Goal: Connect with others: Connect with others

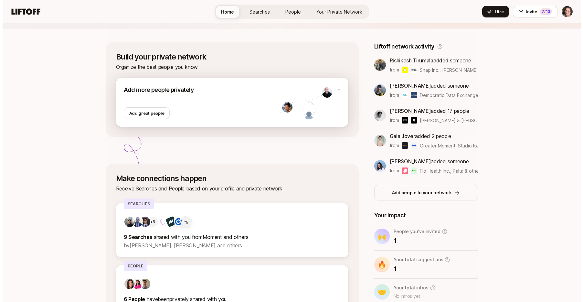
scroll to position [76, 0]
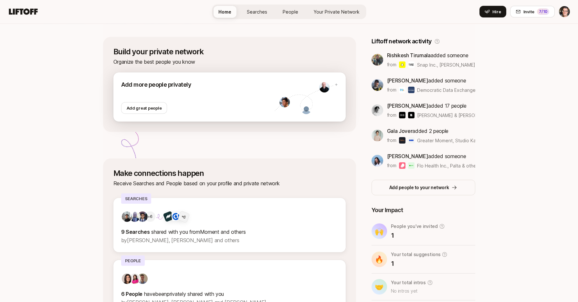
click at [230, 99] on div at bounding box center [198, 95] width 154 height 13
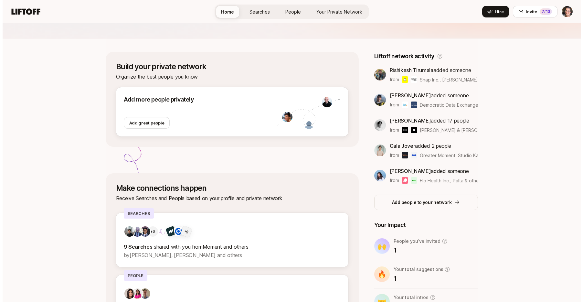
scroll to position [41, 0]
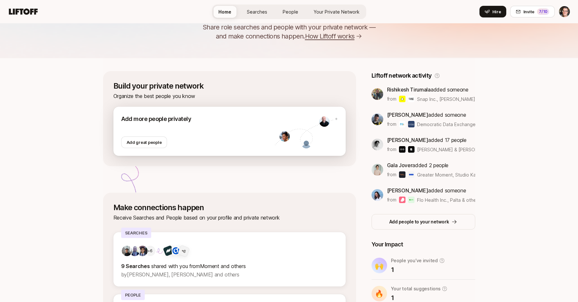
click at [232, 127] on div at bounding box center [198, 129] width 154 height 13
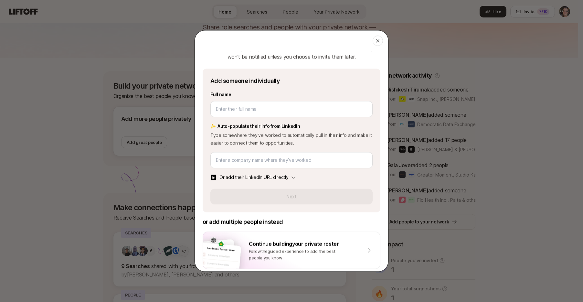
scroll to position [26, 0]
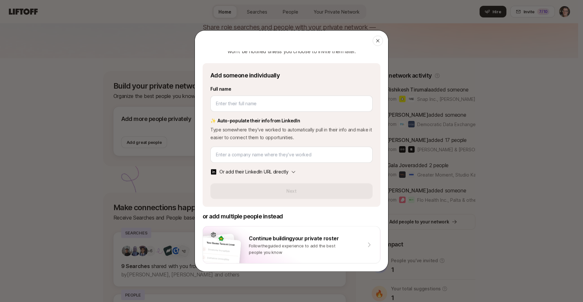
click at [261, 171] on p "Or add their LinkedIn URL directly" at bounding box center [253, 172] width 69 height 8
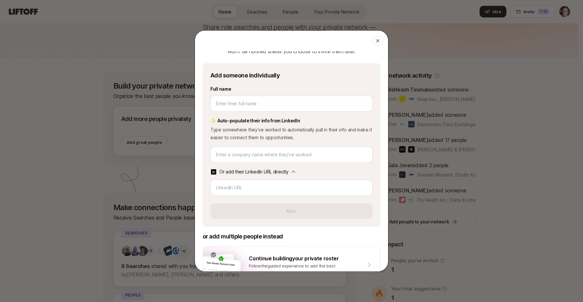
click at [261, 170] on p "Or add their LinkedIn URL directly" at bounding box center [253, 172] width 69 height 8
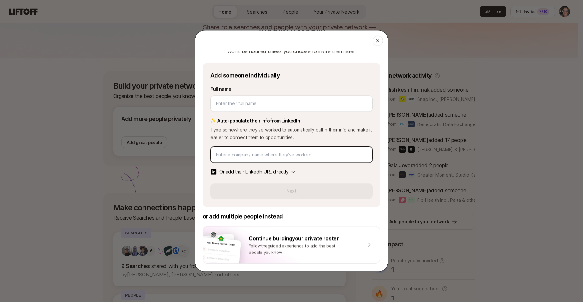
click at [264, 156] on input at bounding box center [291, 155] width 151 height 8
click at [266, 170] on p "Or add their LinkedIn URL directly" at bounding box center [253, 172] width 69 height 8
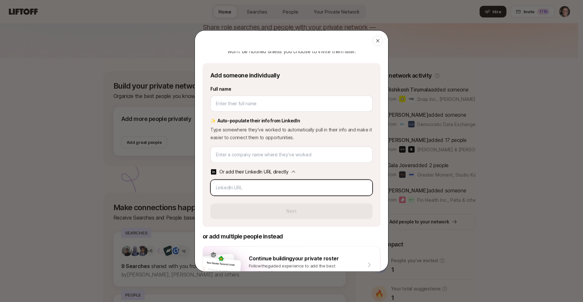
click at [262, 189] on input "url" at bounding box center [291, 188] width 151 height 8
paste input "[URL][DOMAIN_NAME]"
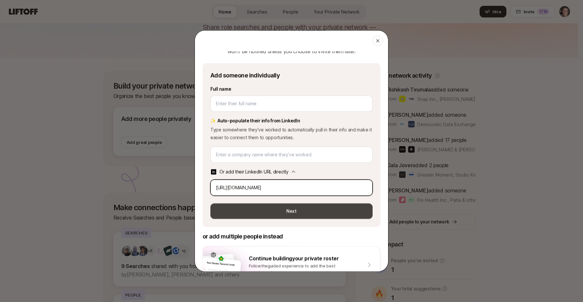
type input "[URL][DOMAIN_NAME]"
click at [291, 207] on button "Next" at bounding box center [291, 211] width 162 height 16
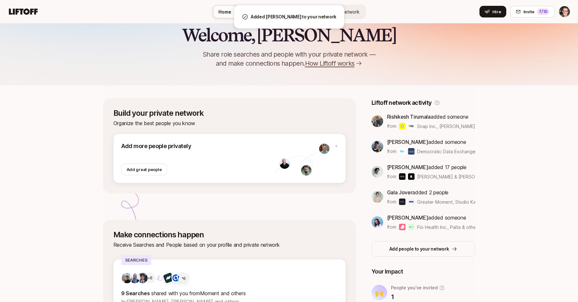
scroll to position [13, 0]
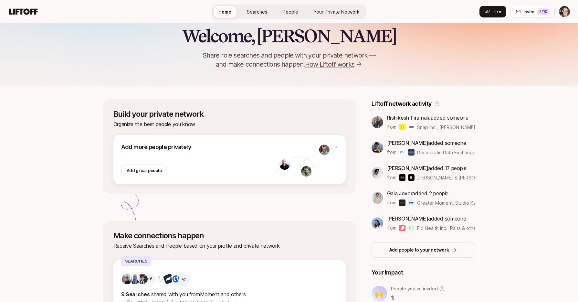
drag, startPoint x: 267, startPoint y: 91, endPoint x: 277, endPoint y: 90, distance: 10.1
click at [268, 91] on div "Build your private network Organize the best people you know Add more people pr…" at bounding box center [289, 236] width 372 height 301
click at [339, 10] on span "Your Private Network" at bounding box center [337, 11] width 46 height 5
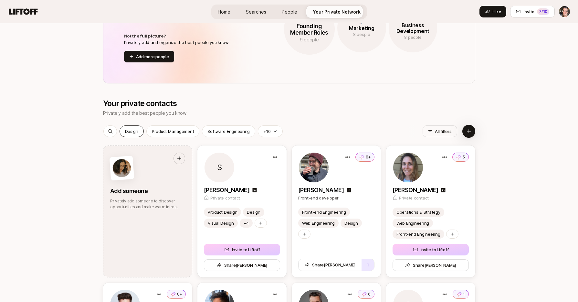
scroll to position [766, 0]
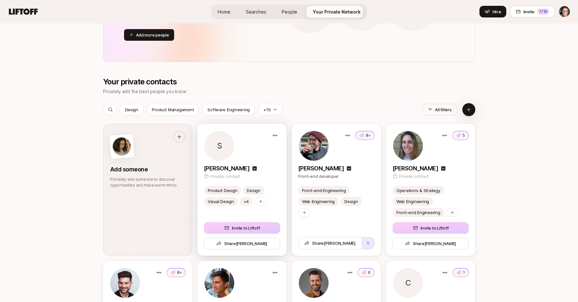
click at [259, 143] on div "S" at bounding box center [242, 145] width 76 height 31
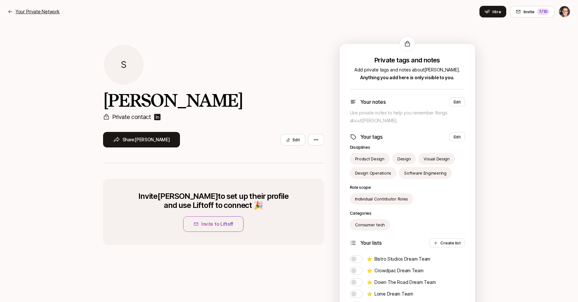
click at [46, 10] on p "Your Private Network" at bounding box center [38, 12] width 44 height 8
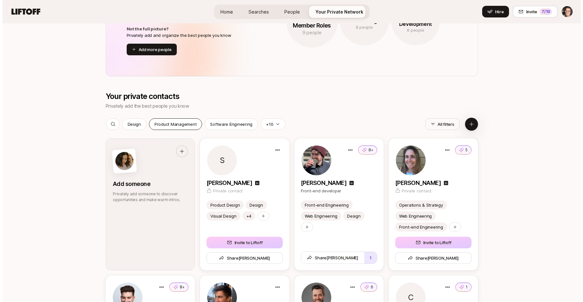
scroll to position [756, 0]
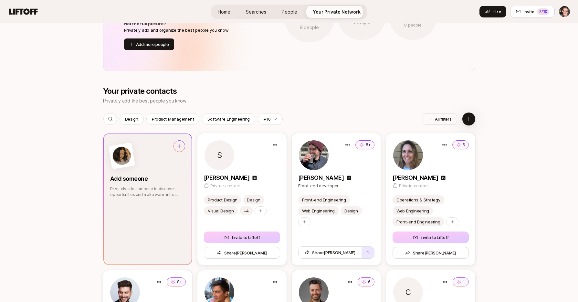
click at [156, 148] on div at bounding box center [147, 155] width 75 height 31
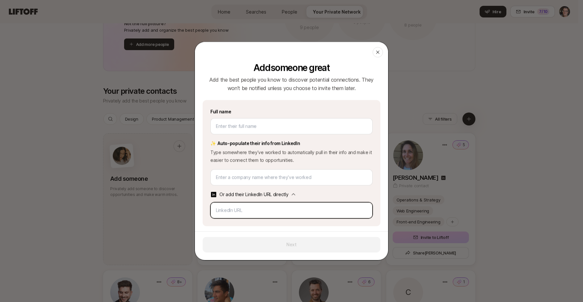
click at [243, 212] on input "url" at bounding box center [291, 211] width 151 height 8
paste input "[URL][DOMAIN_NAME]"
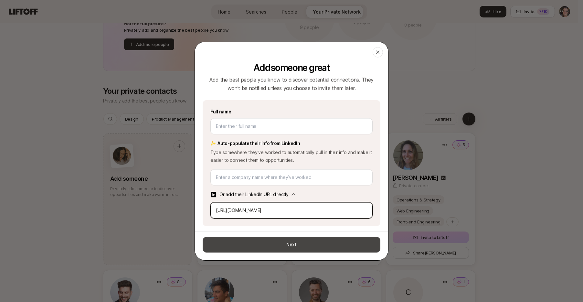
type input "[URL][DOMAIN_NAME]"
click at [299, 246] on button "Next" at bounding box center [292, 245] width 178 height 16
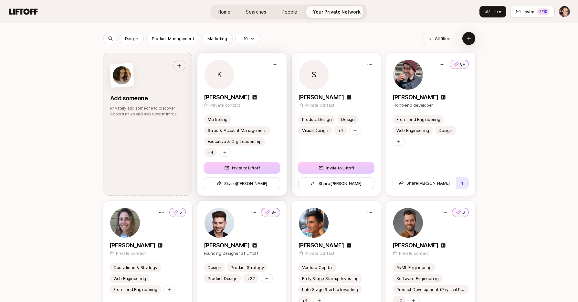
scroll to position [823, 0]
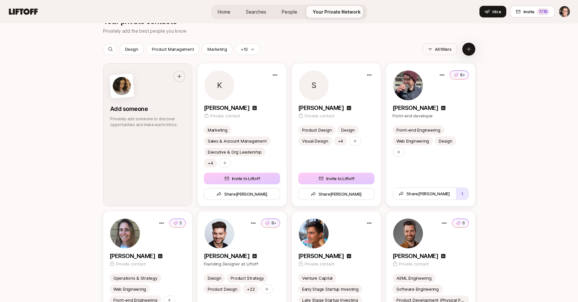
click at [255, 88] on div "K" at bounding box center [242, 85] width 76 height 31
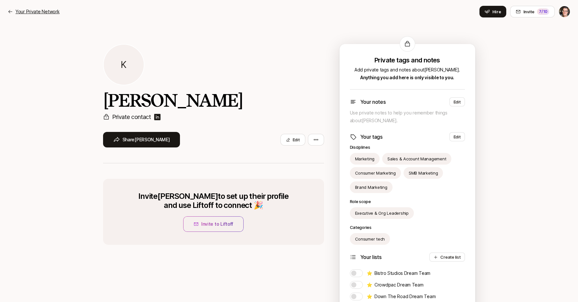
click at [46, 12] on p "Your Private Network" at bounding box center [38, 12] width 44 height 8
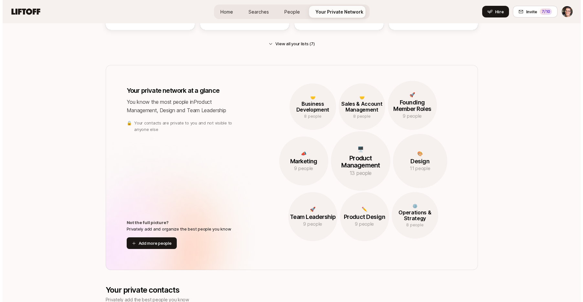
scroll to position [760, 0]
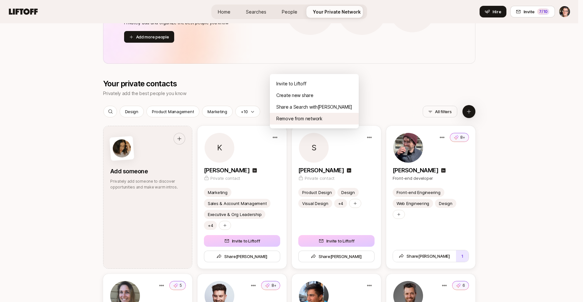
click at [301, 118] on div "Remove from network" at bounding box center [314, 119] width 89 height 12
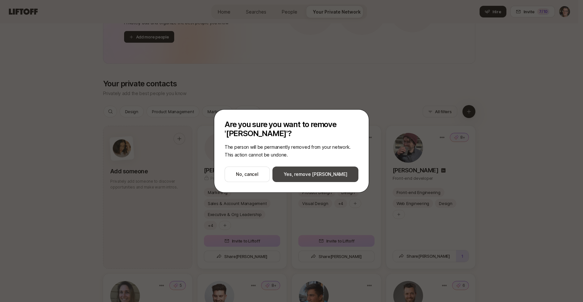
click at [322, 174] on button "Yes, remove [PERSON_NAME]" at bounding box center [315, 174] width 86 height 16
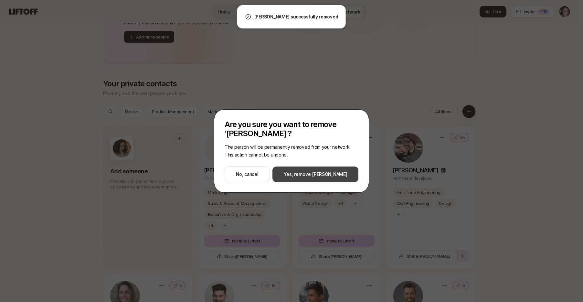
scroll to position [764, 0]
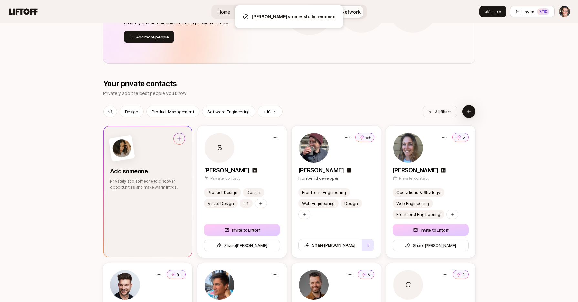
click at [172, 154] on div at bounding box center [147, 148] width 75 height 31
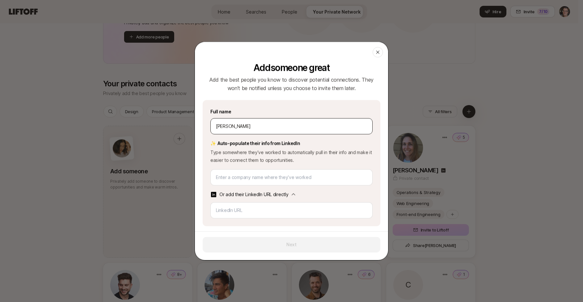
type input "[PERSON_NAME]"
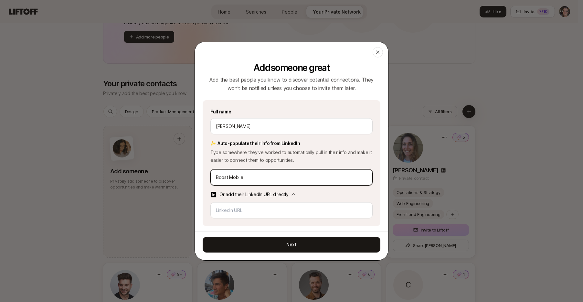
type input "Boost Mobile"
click at [288, 196] on p "Or add their LinkedIn URL directly" at bounding box center [253, 195] width 69 height 8
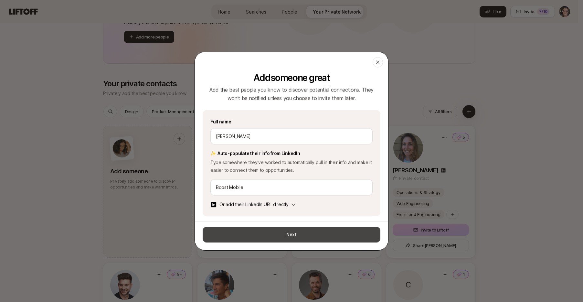
click at [296, 233] on button "Next" at bounding box center [292, 235] width 178 height 16
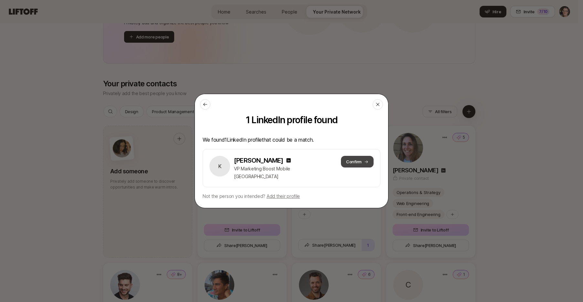
click at [364, 163] on icon at bounding box center [366, 162] width 4 height 4
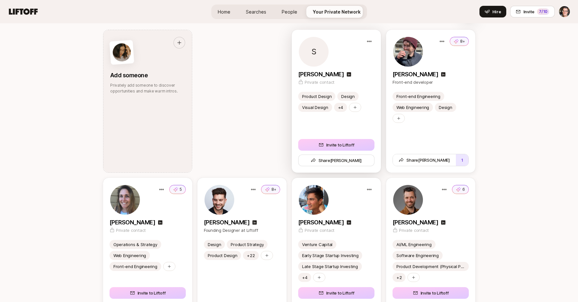
scroll to position [854, 0]
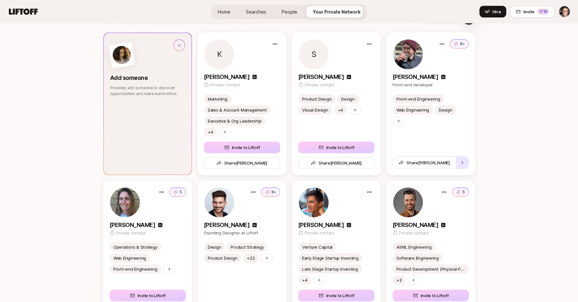
click at [178, 47] on icon at bounding box center [179, 45] width 5 height 5
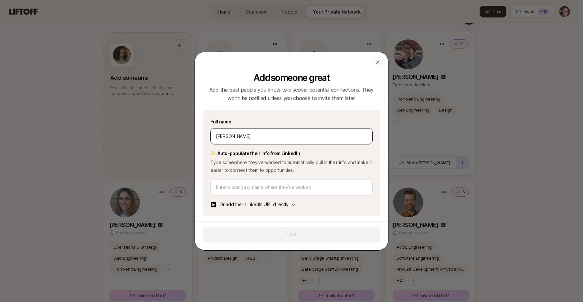
type input "[PERSON_NAME]"
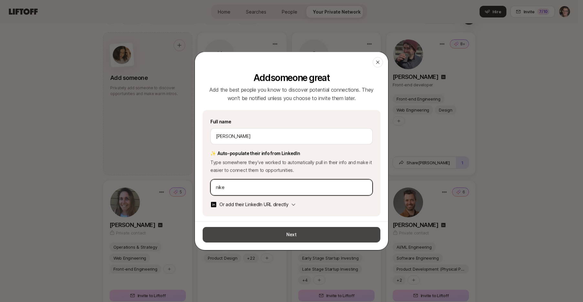
type input "nike"
click at [296, 233] on button "Next" at bounding box center [292, 235] width 178 height 16
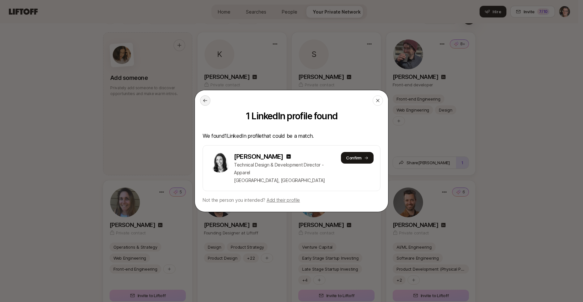
click at [206, 101] on icon at bounding box center [205, 100] width 5 height 5
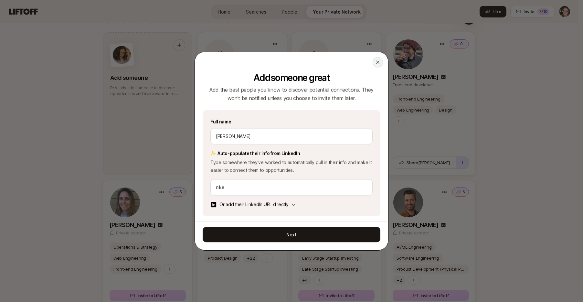
click at [375, 61] on icon at bounding box center [377, 62] width 5 height 5
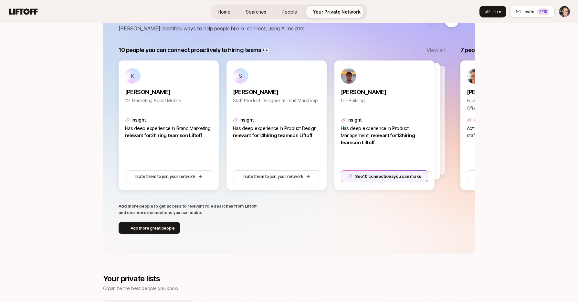
scroll to position [94, 0]
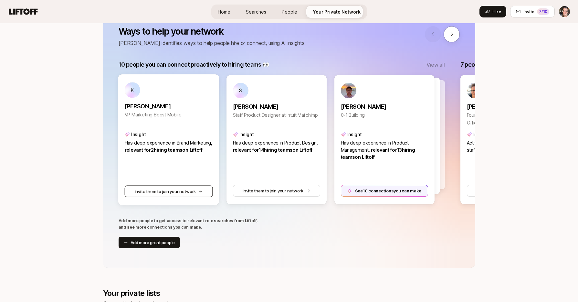
click at [175, 188] on button "Invite them to join your network" at bounding box center [168, 191] width 88 height 12
click at [248, 190] on button "Invite them to join your network" at bounding box center [276, 191] width 88 height 12
type textarea "x"
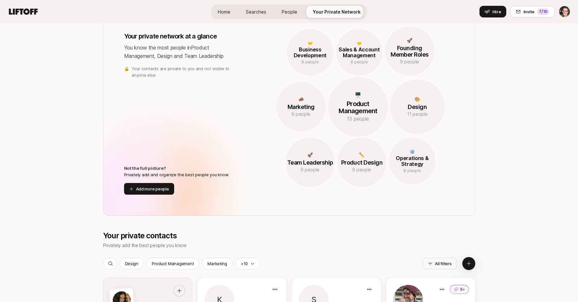
scroll to position [617, 0]
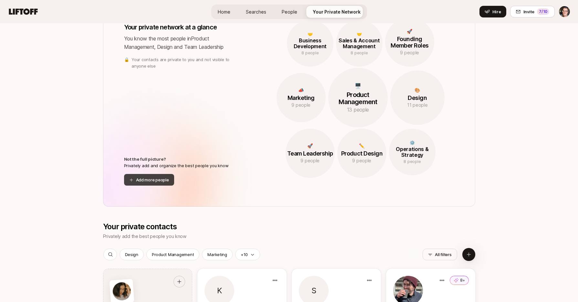
click at [153, 181] on button "Add more people" at bounding box center [149, 180] width 50 height 12
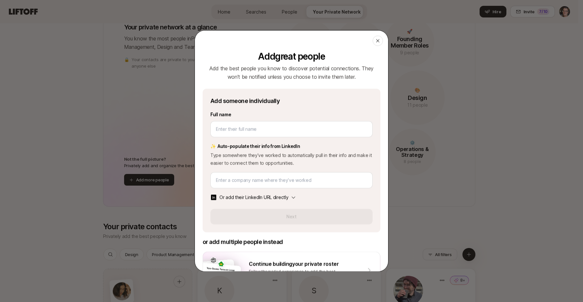
click at [265, 199] on p "Or add their LinkedIn URL directly" at bounding box center [253, 197] width 69 height 8
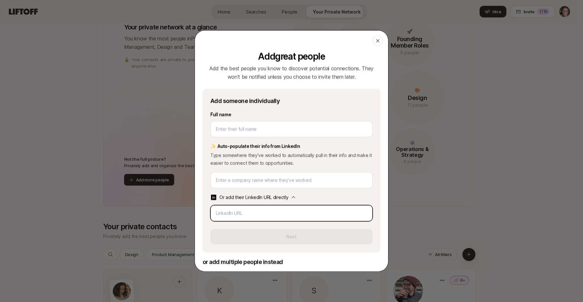
click at [264, 217] on input "url" at bounding box center [291, 213] width 151 height 8
paste input "[URL][DOMAIN_NAME]"
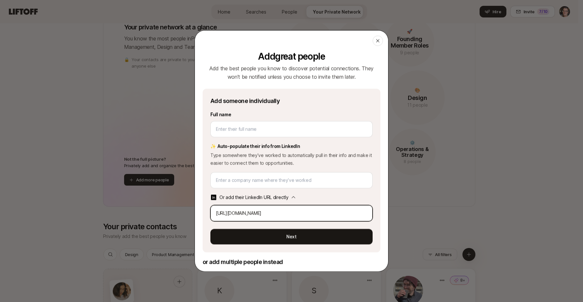
type input "[URL][DOMAIN_NAME]"
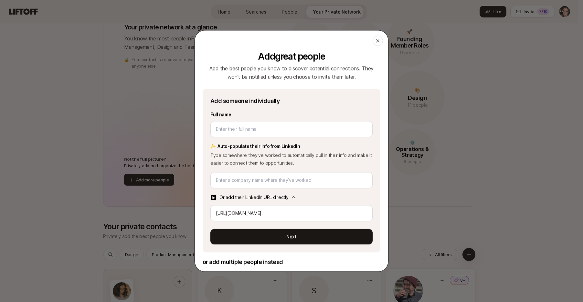
click at [275, 234] on button "Next" at bounding box center [291, 237] width 162 height 16
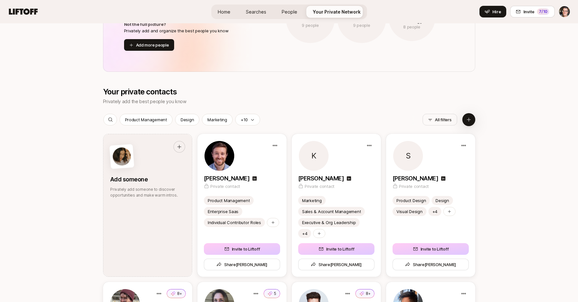
scroll to position [848, 0]
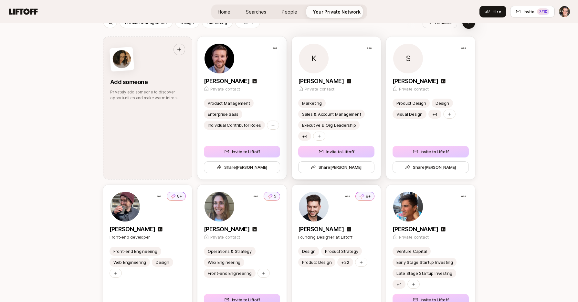
click at [356, 79] on div "[PERSON_NAME]" at bounding box center [336, 81] width 76 height 9
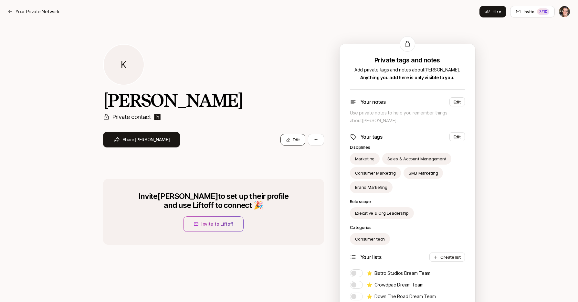
click at [296, 136] on button "Edit" at bounding box center [293, 140] width 25 height 12
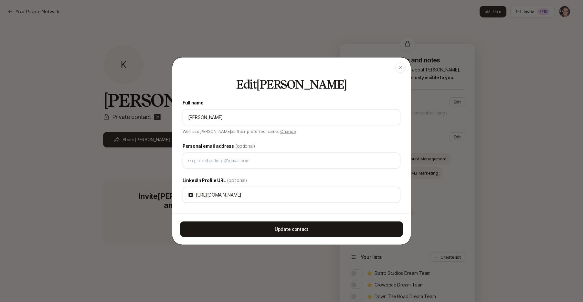
click at [66, 68] on div at bounding box center [291, 151] width 583 height 302
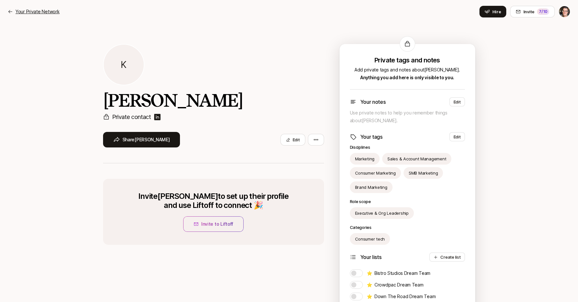
click at [49, 13] on p "Your Private Network" at bounding box center [38, 12] width 44 height 8
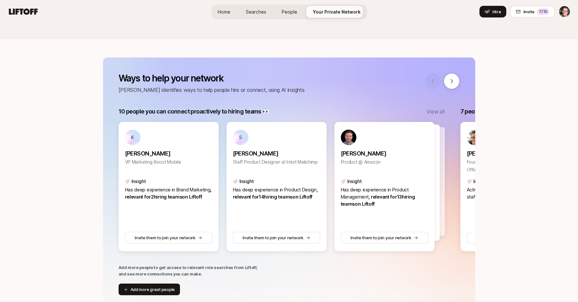
scroll to position [109, 0]
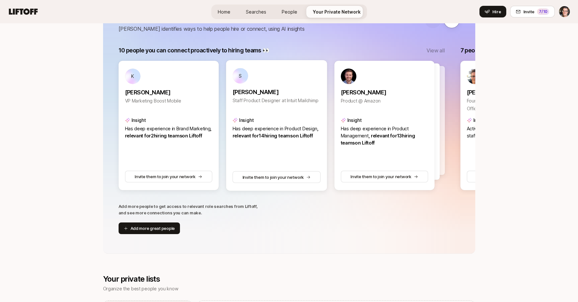
click at [262, 112] on div "Insight Has deep experience in Product Design , relevant for 14 hiring team s o…" at bounding box center [276, 125] width 88 height 27
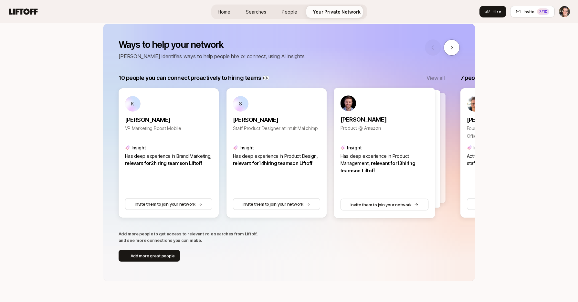
scroll to position [45, 0]
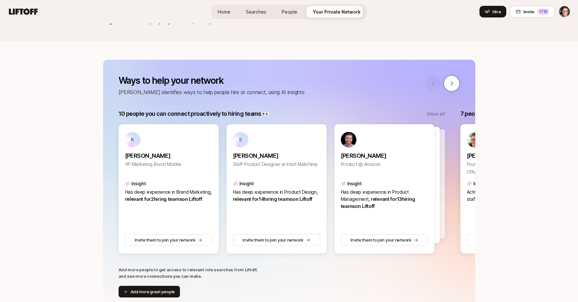
click at [449, 88] on button at bounding box center [452, 83] width 16 height 16
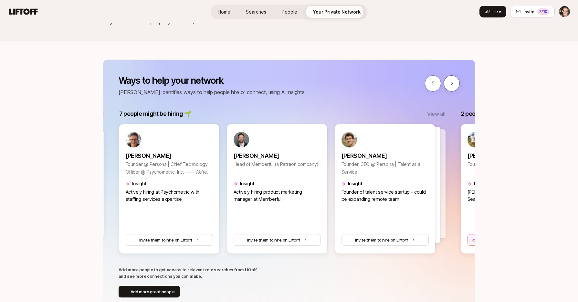
scroll to position [0, 342]
click at [449, 88] on button at bounding box center [452, 83] width 16 height 16
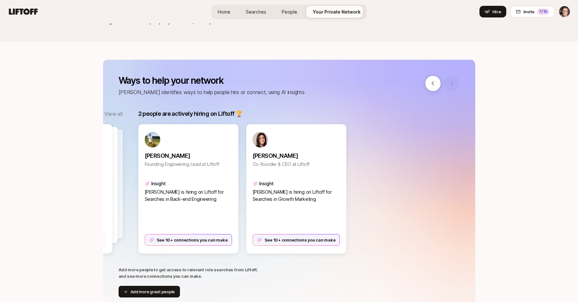
scroll to position [0, 684]
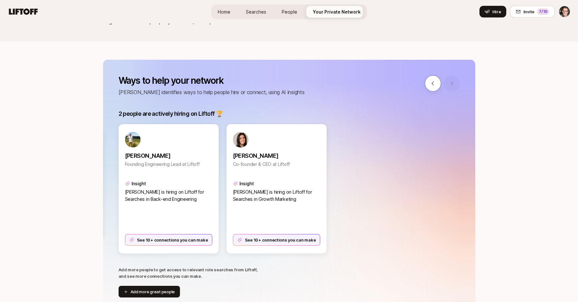
click at [234, 8] on link "Home" at bounding box center [224, 12] width 23 height 12
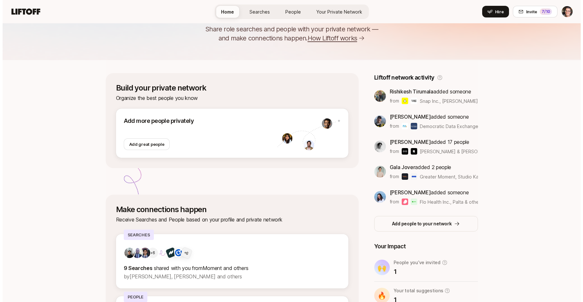
scroll to position [40, 0]
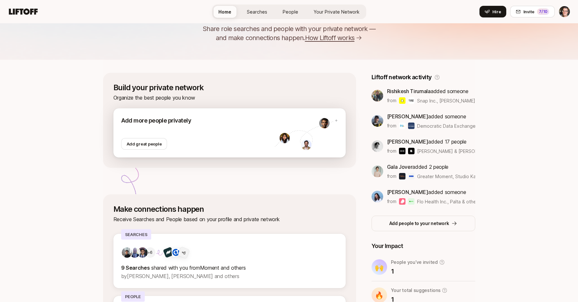
click at [201, 131] on div at bounding box center [198, 131] width 154 height 13
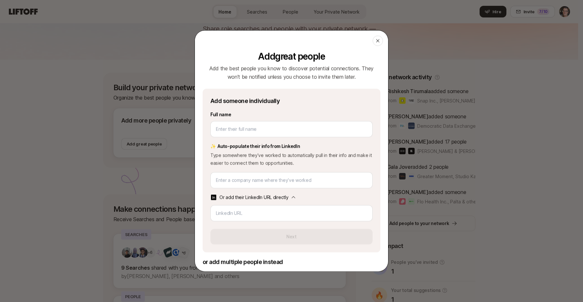
click at [265, 195] on p "Or add their LinkedIn URL directly" at bounding box center [253, 197] width 69 height 8
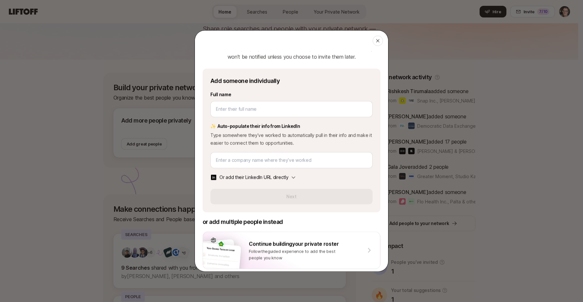
scroll to position [26, 0]
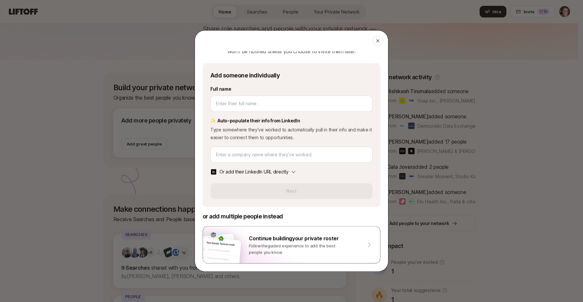
click at [272, 255] on div "Follow the guided experience to add the best people you know" at bounding box center [296, 248] width 94 height 13
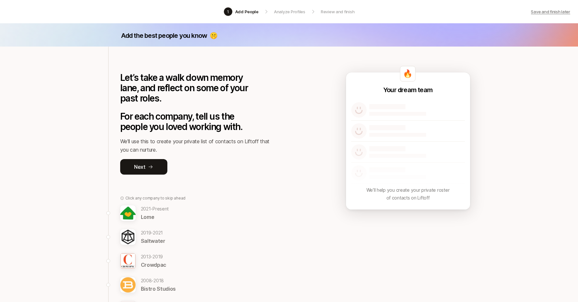
click at [556, 13] on p "Save and finish later" at bounding box center [550, 11] width 39 height 6
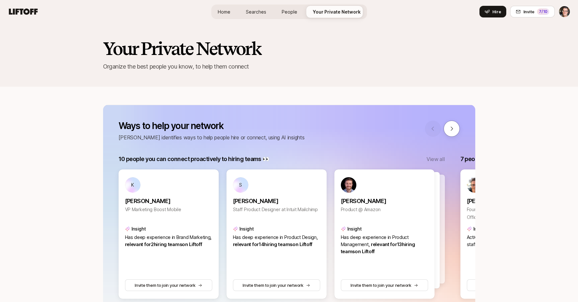
click at [26, 15] on icon at bounding box center [23, 11] width 31 height 9
